Goal: Task Accomplishment & Management: Manage account settings

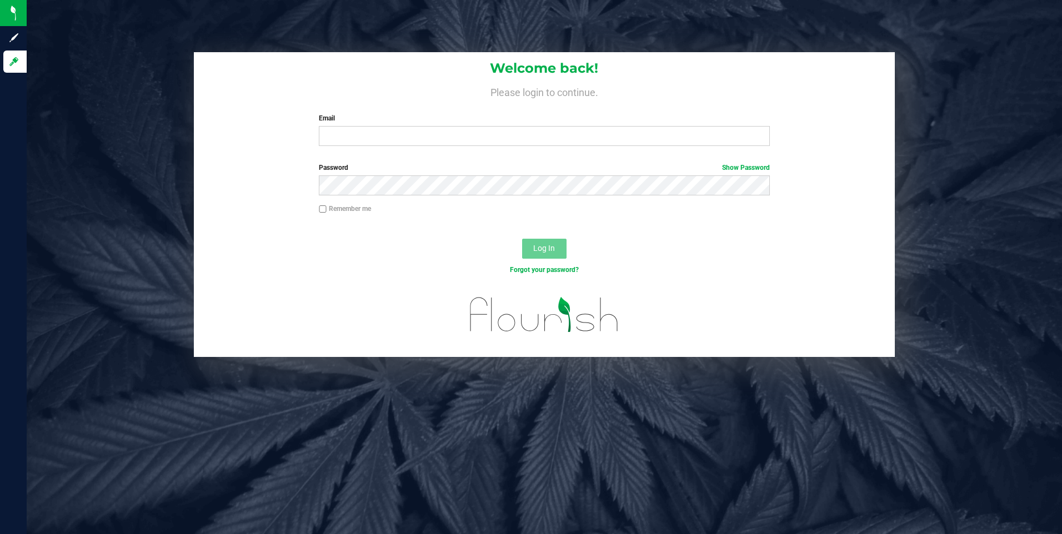
click at [412, 150] on div "Welcome back! Please login to continue. Email Required Please format your email…" at bounding box center [544, 103] width 701 height 103
click at [413, 134] on input "Email" at bounding box center [544, 136] width 451 height 20
type input "f"
click at [361, 134] on input "[EMAIL_ADDRESS][DOMAIN_NAME]" at bounding box center [544, 136] width 451 height 20
type input "[EMAIL_ADDRESS][DOMAIN_NAME]"
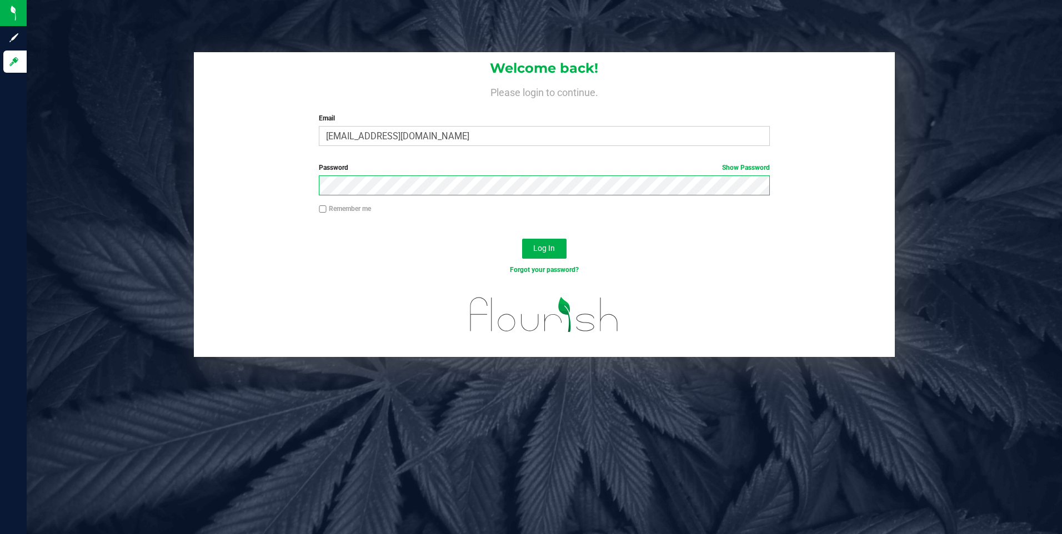
click at [522, 239] on button "Log In" at bounding box center [544, 249] width 44 height 20
